Goal: Task Accomplishment & Management: Manage account settings

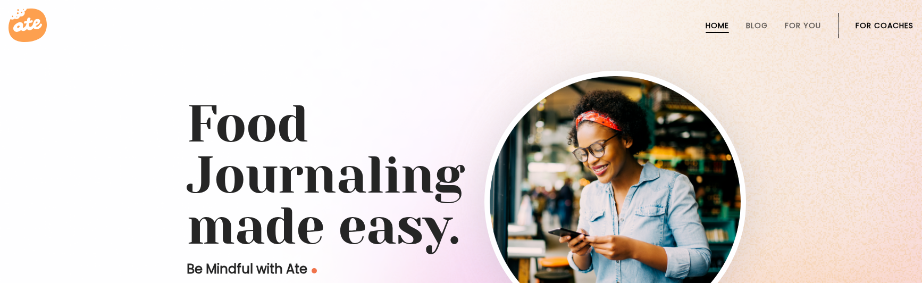
click at [864, 26] on link "For Coaches" at bounding box center [885, 25] width 58 height 9
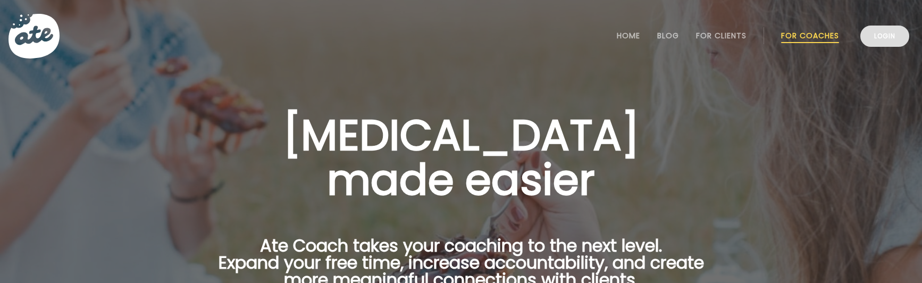
click at [900, 36] on link "Login" at bounding box center [884, 36] width 49 height 21
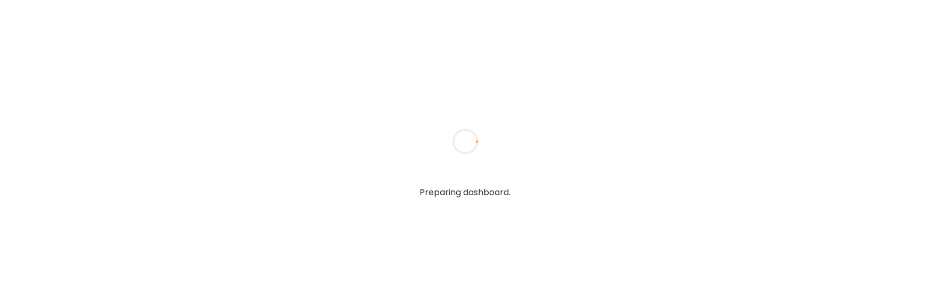
type input "**********"
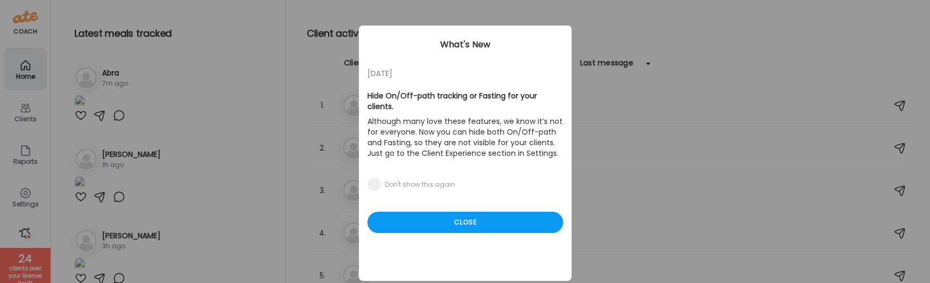
click at [422, 224] on div "[DATE] Hide On/Off-path tracking or Fasting for your clients. Although many lov…" at bounding box center [465, 153] width 213 height 255
click at [436, 214] on div "Close" at bounding box center [465, 222] width 196 height 21
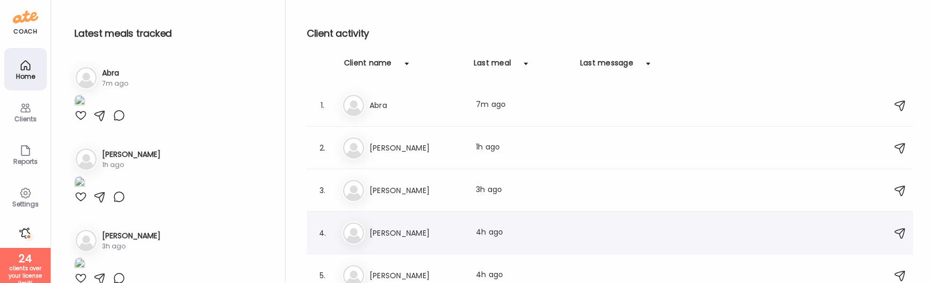
click at [403, 240] on div "[PERSON_NAME] Last meal: 4h ago" at bounding box center [611, 232] width 539 height 23
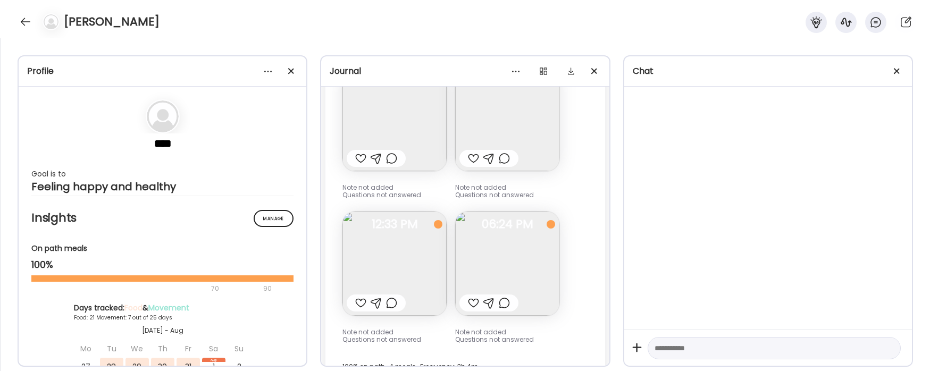
scroll to position [8512, 0]
click at [493, 229] on img at bounding box center [507, 263] width 104 height 104
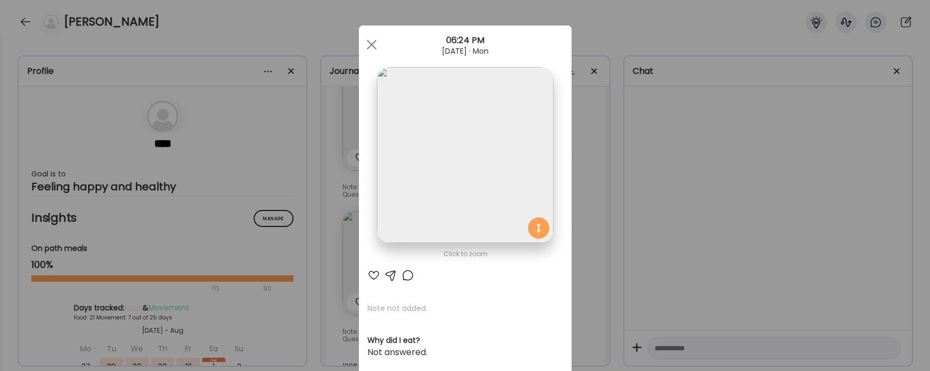
click at [689, 238] on div "Ate Coach Dashboard Wahoo! It’s official Take a moment to set up your Coach Pro…" at bounding box center [465, 185] width 930 height 371
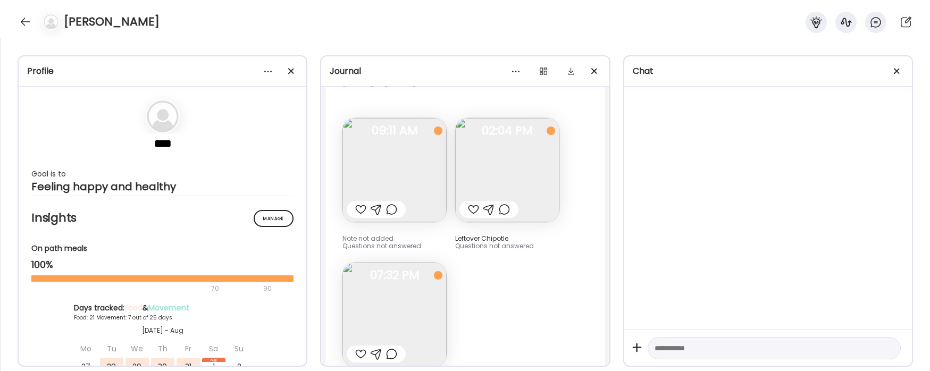
scroll to position [8004, 0]
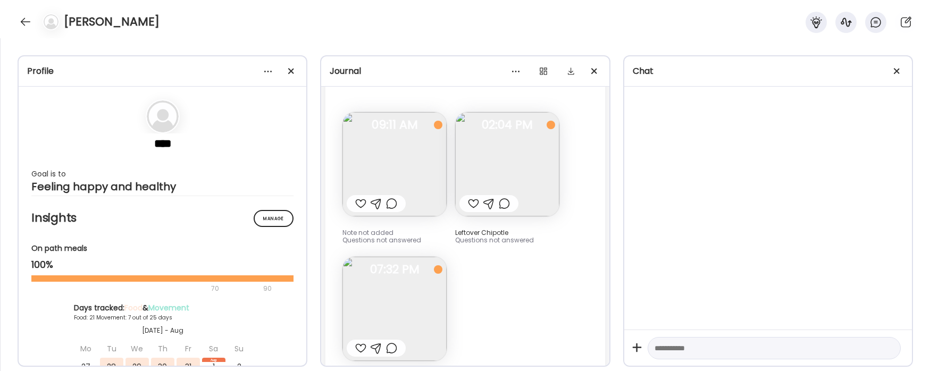
click at [419, 272] on img at bounding box center [394, 309] width 104 height 104
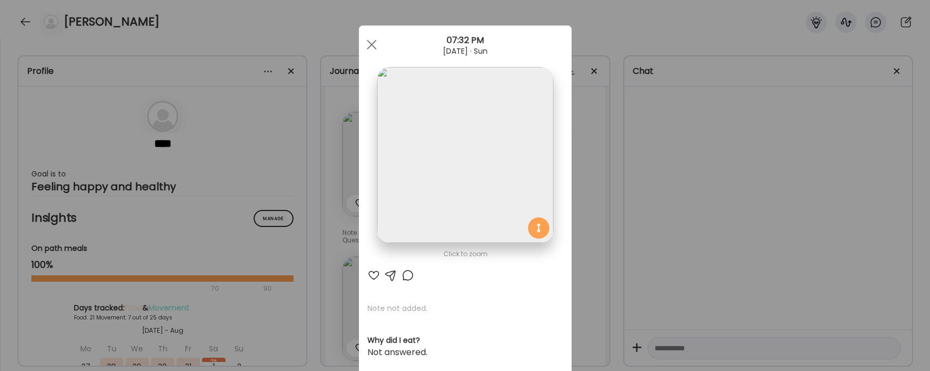
click at [333, 187] on div "Ate Coach Dashboard Wahoo! It’s official Take a moment to set up your Coach Pro…" at bounding box center [465, 185] width 930 height 371
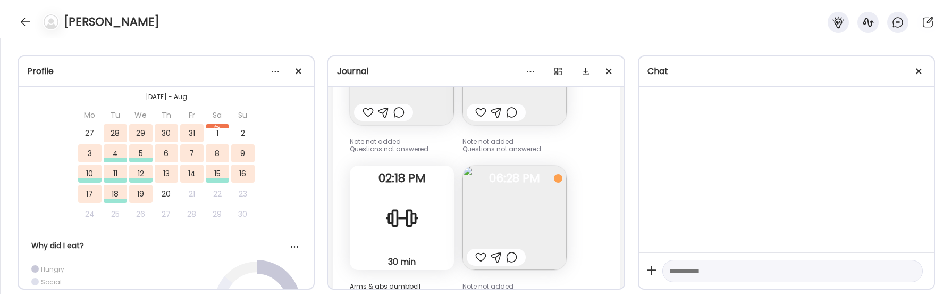
scroll to position [8944, 0]
click at [541, 191] on img at bounding box center [515, 215] width 104 height 104
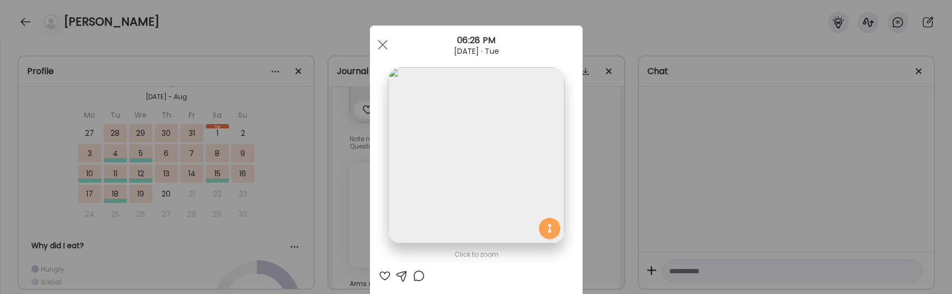
click at [215, 239] on div "Ate Coach Dashboard Wahoo! It’s official Take a moment to set up your Coach Pro…" at bounding box center [476, 147] width 952 height 294
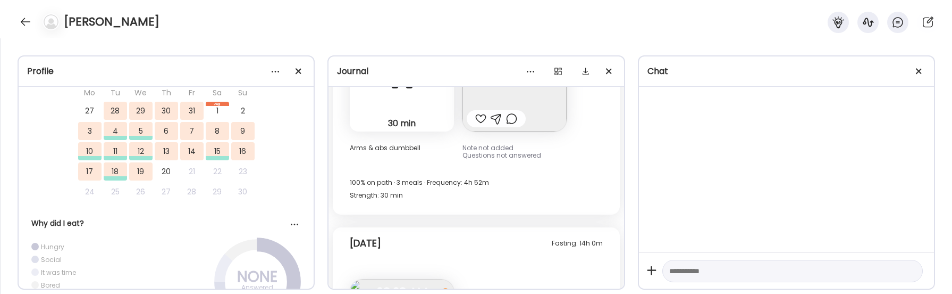
scroll to position [9242, 0]
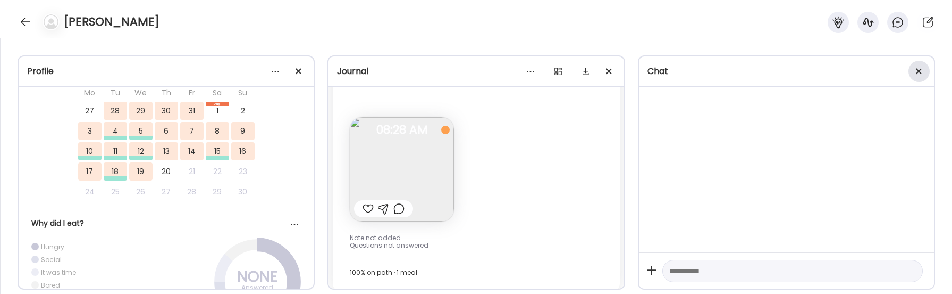
click at [918, 72] on span at bounding box center [919, 71] width 6 height 6
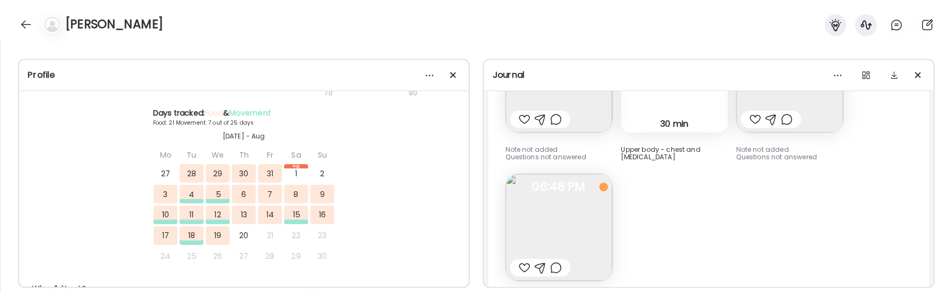
scroll to position [3734, 0]
